Goal: Information Seeking & Learning: Learn about a topic

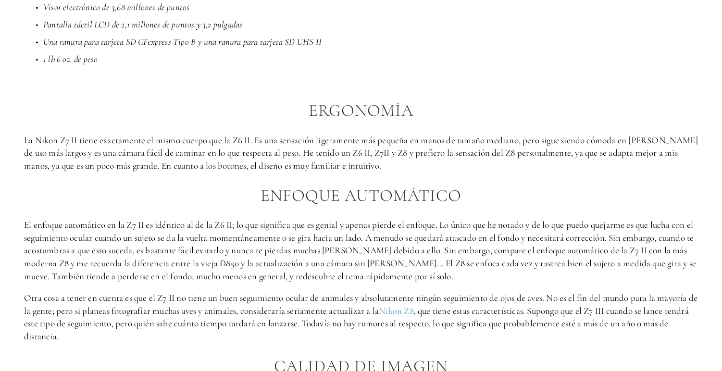
scroll to position [818, 0]
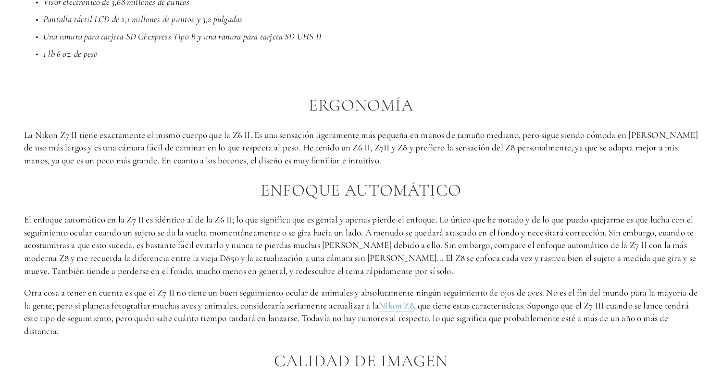
click at [532, 181] on h2 "ENFOQUE AUTOMÁTICO" at bounding box center [361, 190] width 674 height 19
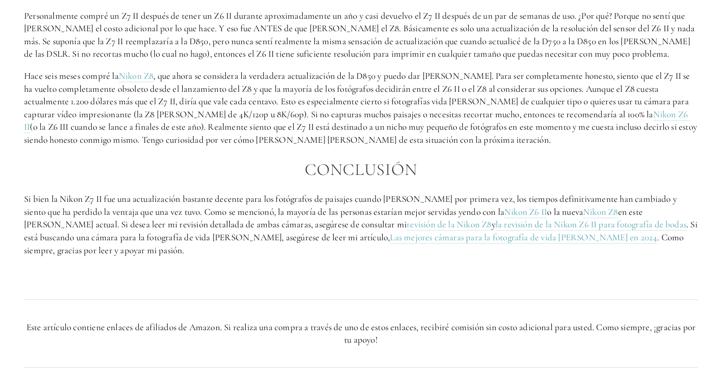
scroll to position [1831, 0]
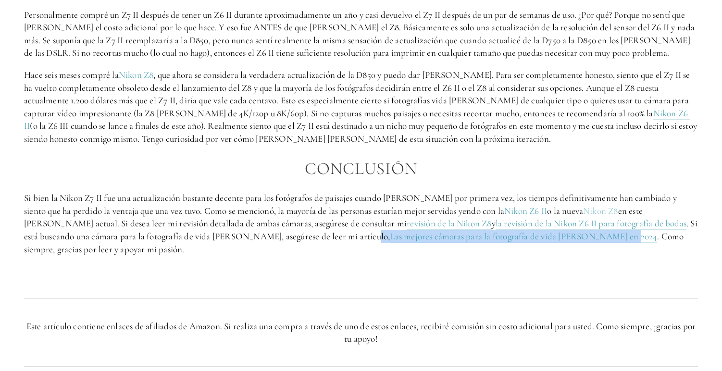
click at [583, 205] on link "Nikon Z8" at bounding box center [600, 211] width 35 height 12
click at [406, 218] on link "revisión de la Nikon Z8" at bounding box center [448, 224] width 85 height 12
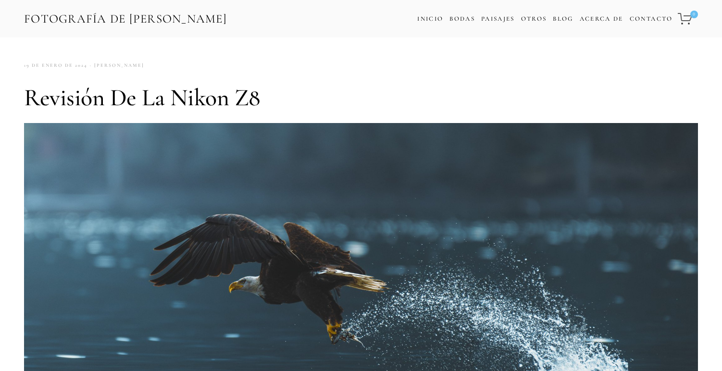
click at [168, 20] on link "FOTOGRAFÍA DE ZACH NICHOLS" at bounding box center [125, 19] width 205 height 22
